Goal: Task Accomplishment & Management: Complete application form

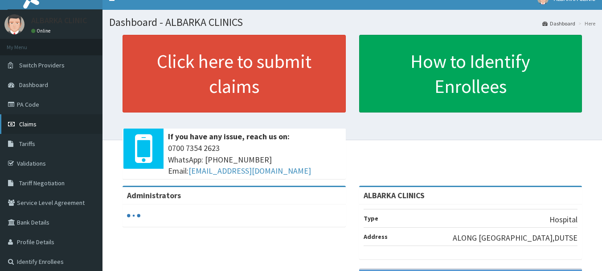
click at [29, 121] on span "Claims" at bounding box center [27, 124] width 17 height 8
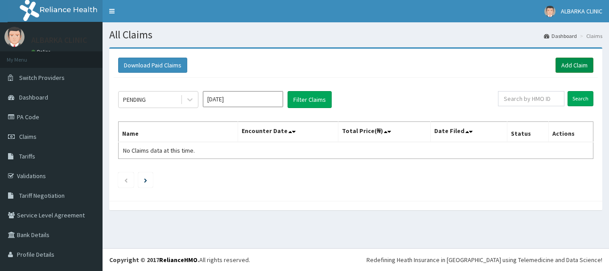
click at [565, 62] on link "Add Claim" at bounding box center [575, 65] width 38 height 15
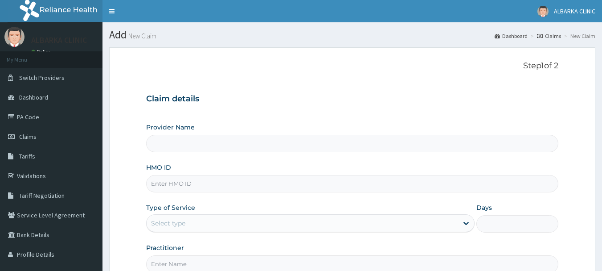
click at [187, 179] on input "HMO ID" at bounding box center [352, 183] width 413 height 17
type input "ALBARKA CLINICS"
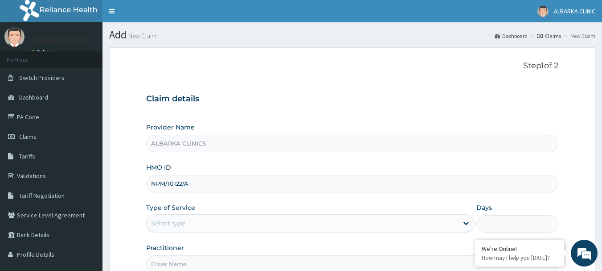
type input "NPM/10122/A"
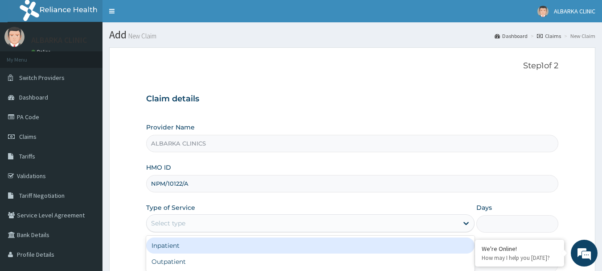
click at [168, 223] on div "Select type" at bounding box center [168, 223] width 34 height 9
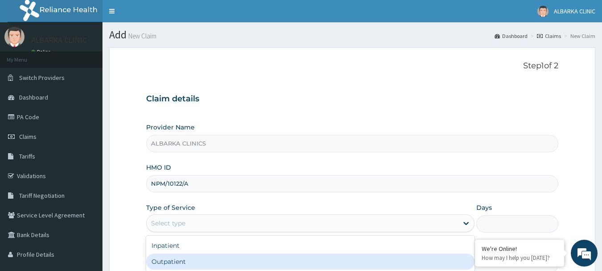
click at [170, 260] on div "Outpatient" at bounding box center [310, 261] width 329 height 16
type input "1"
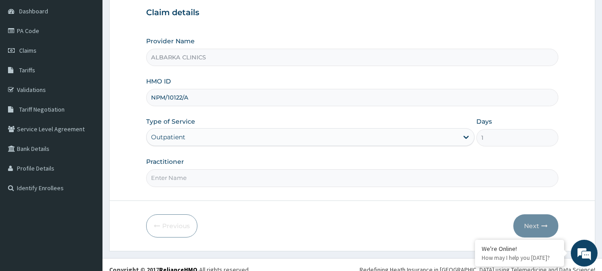
scroll to position [96, 0]
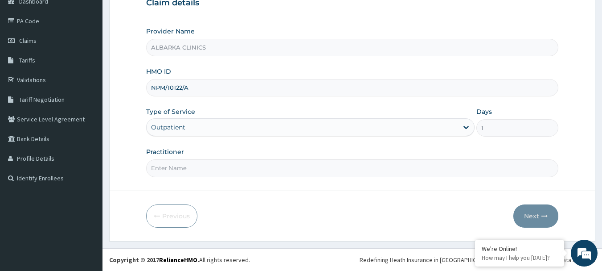
click at [232, 165] on input "Practitioner" at bounding box center [352, 167] width 413 height 17
type input "DR AT"
click at [538, 215] on button "Next" at bounding box center [536, 215] width 45 height 23
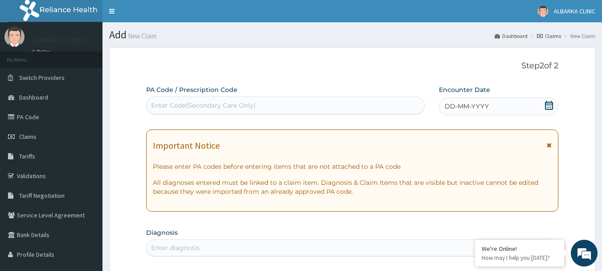
click at [550, 105] on icon at bounding box center [549, 105] width 9 height 9
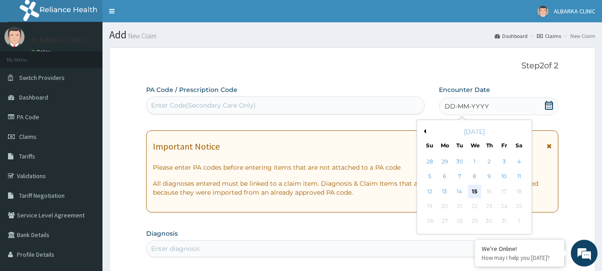
click at [475, 188] on div "15" at bounding box center [474, 191] width 13 height 13
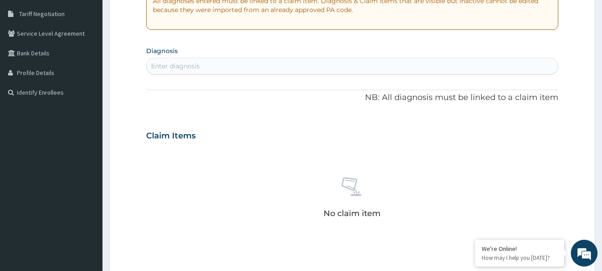
scroll to position [185, 0]
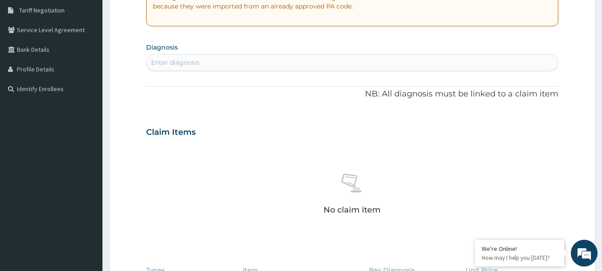
click at [296, 63] on div "Enter diagnosis" at bounding box center [353, 62] width 412 height 14
type input "PAIN"
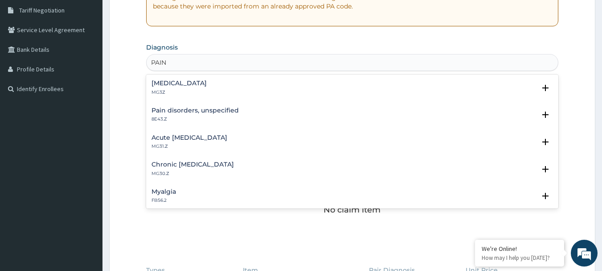
click at [174, 81] on h4 "Pain, unspecified" at bounding box center [179, 83] width 55 height 7
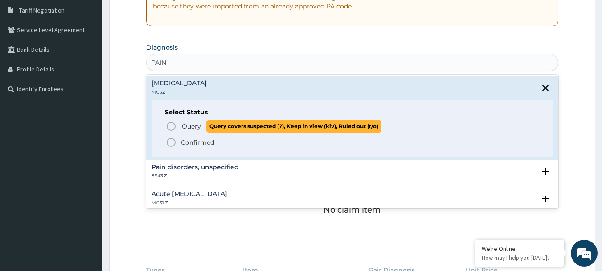
click at [171, 125] on icon "status option query" at bounding box center [171, 126] width 11 height 11
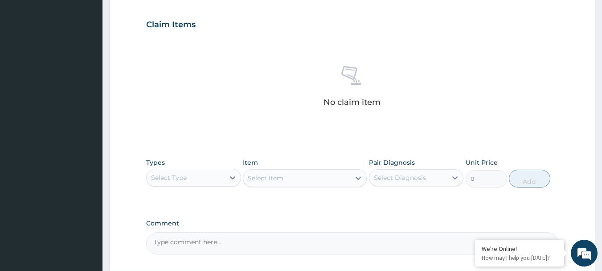
scroll to position [322, 0]
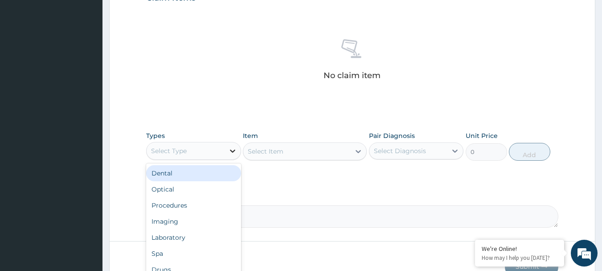
click at [234, 153] on icon at bounding box center [232, 150] width 9 height 9
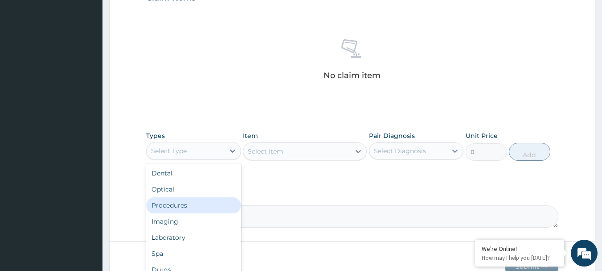
click at [185, 200] on div "Procedures" at bounding box center [193, 205] width 95 height 16
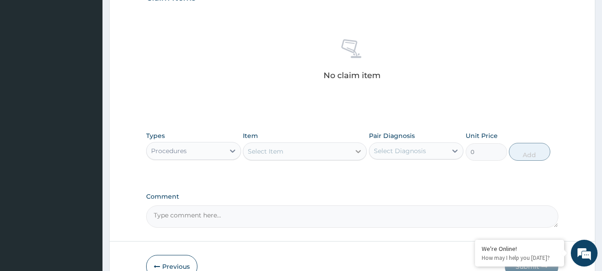
click at [359, 153] on icon at bounding box center [358, 151] width 9 height 9
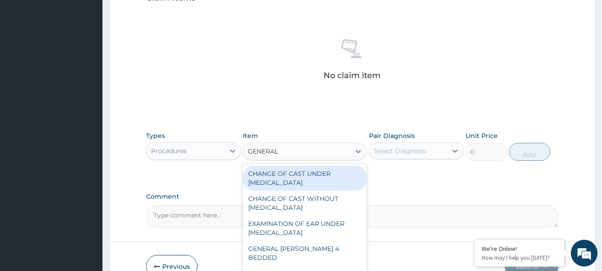
type input "GENERAL"
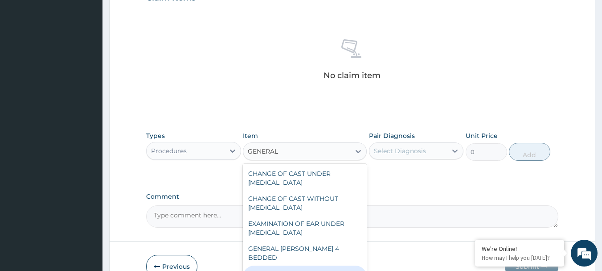
type input "3547.5"
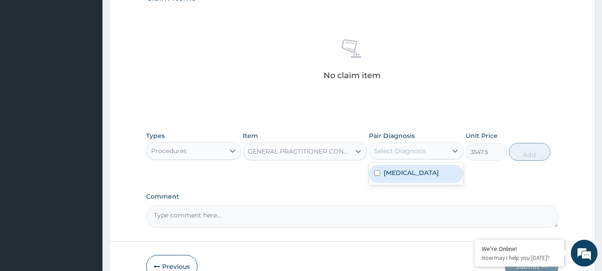
click at [425, 155] on div "Select Diagnosis" at bounding box center [400, 150] width 52 height 9
click at [408, 172] on label "Pain, unspecified" at bounding box center [411, 172] width 55 height 9
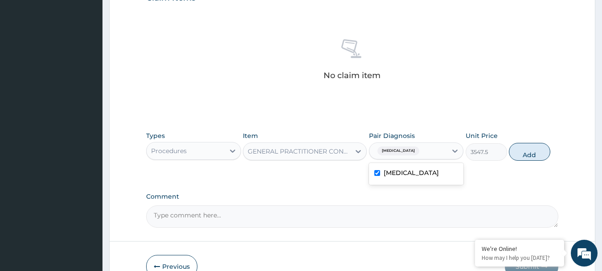
checkbox input "true"
click at [535, 156] on button "Add" at bounding box center [529, 152] width 41 height 18
type input "0"
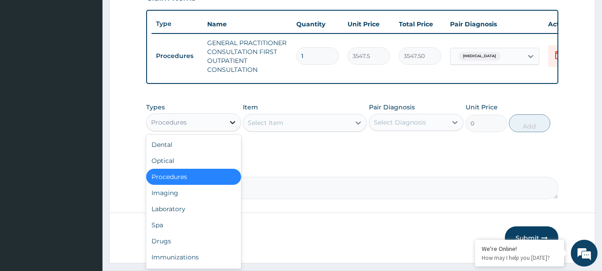
click at [234, 127] on icon at bounding box center [232, 122] width 9 height 9
click at [158, 247] on div "Drugs" at bounding box center [193, 241] width 95 height 16
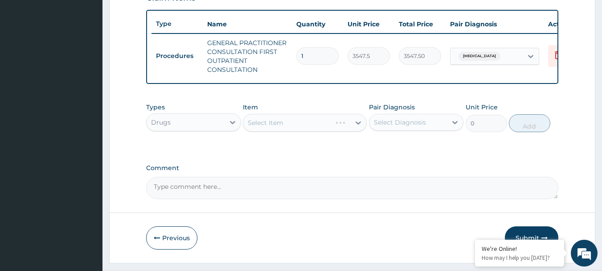
click at [286, 128] on div "Select Item" at bounding box center [305, 123] width 124 height 18
click at [311, 129] on div "Select Item" at bounding box center [296, 122] width 107 height 14
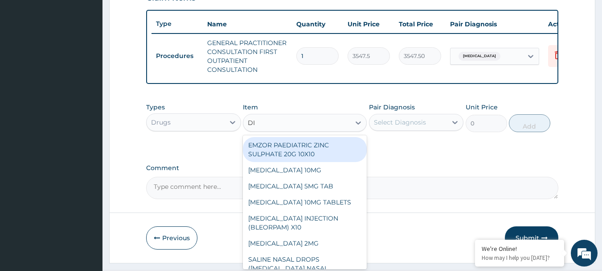
type input "DIC"
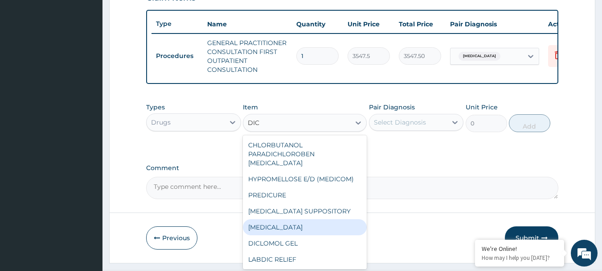
click at [283, 223] on div "DICLOFENAC" at bounding box center [305, 227] width 124 height 16
type input "591.25"
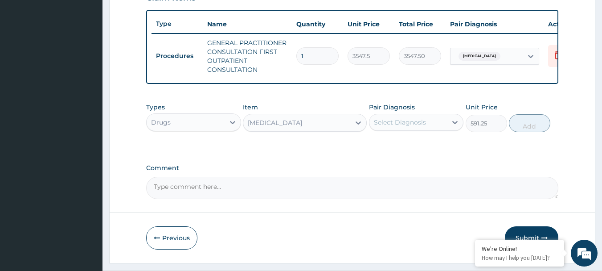
click at [410, 127] on div "Select Diagnosis" at bounding box center [400, 122] width 52 height 9
click at [400, 148] on label "Pain, unspecified" at bounding box center [411, 144] width 55 height 9
checkbox input "true"
click at [527, 132] on button "Add" at bounding box center [529, 123] width 41 height 18
type input "0"
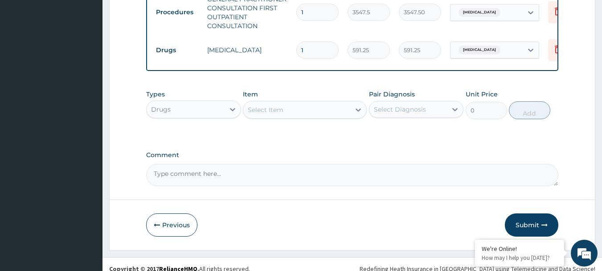
scroll to position [381, 0]
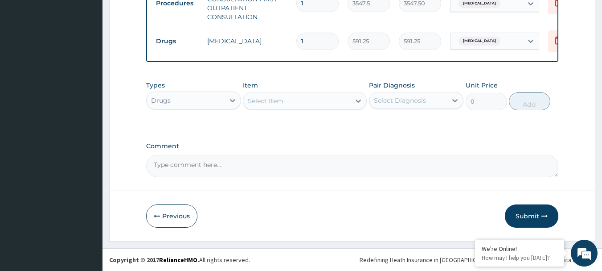
click at [534, 218] on button "Submit" at bounding box center [532, 215] width 54 height 23
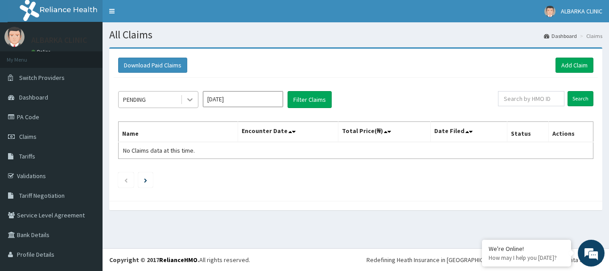
click at [189, 103] on icon at bounding box center [190, 99] width 9 height 9
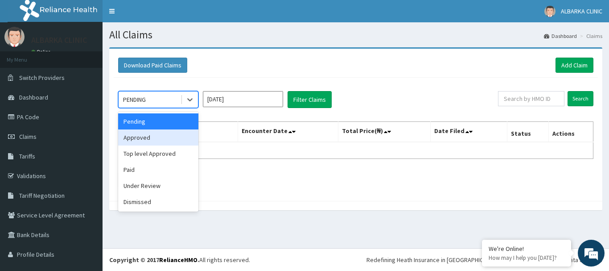
click at [157, 139] on div "Approved" at bounding box center [158, 137] width 80 height 16
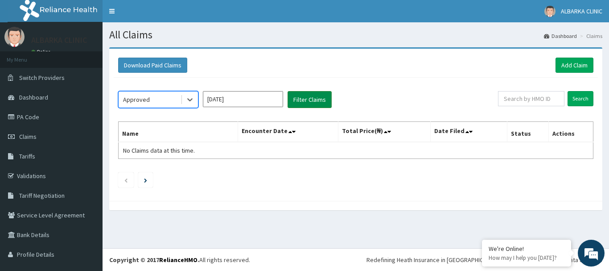
click at [307, 107] on button "Filter Claims" at bounding box center [310, 99] width 44 height 17
